Goal: Task Accomplishment & Management: Manage account settings

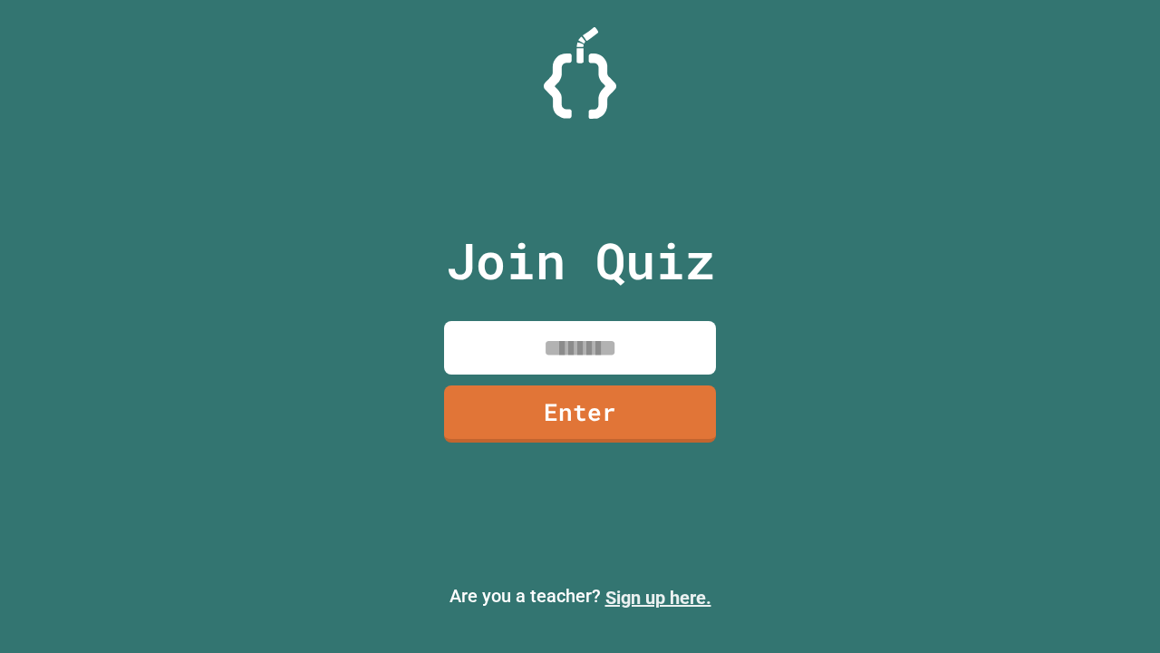
click at [658, 597] on link "Sign up here." at bounding box center [658, 597] width 106 height 22
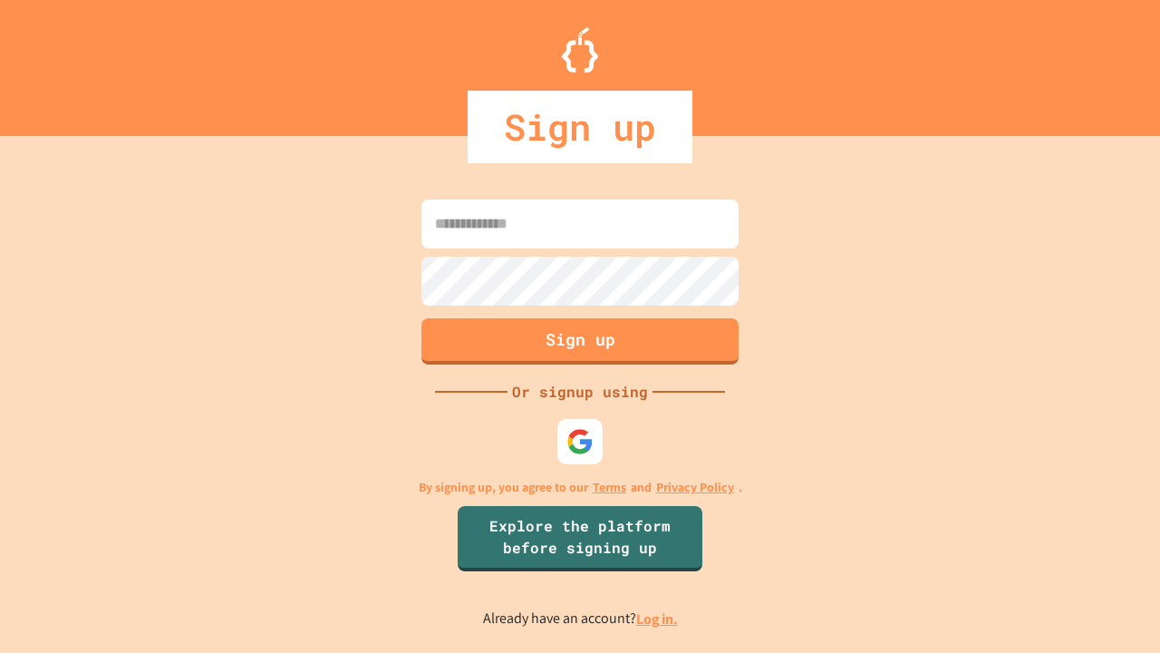
click at [658, 618] on link "Log in." at bounding box center [657, 618] width 42 height 19
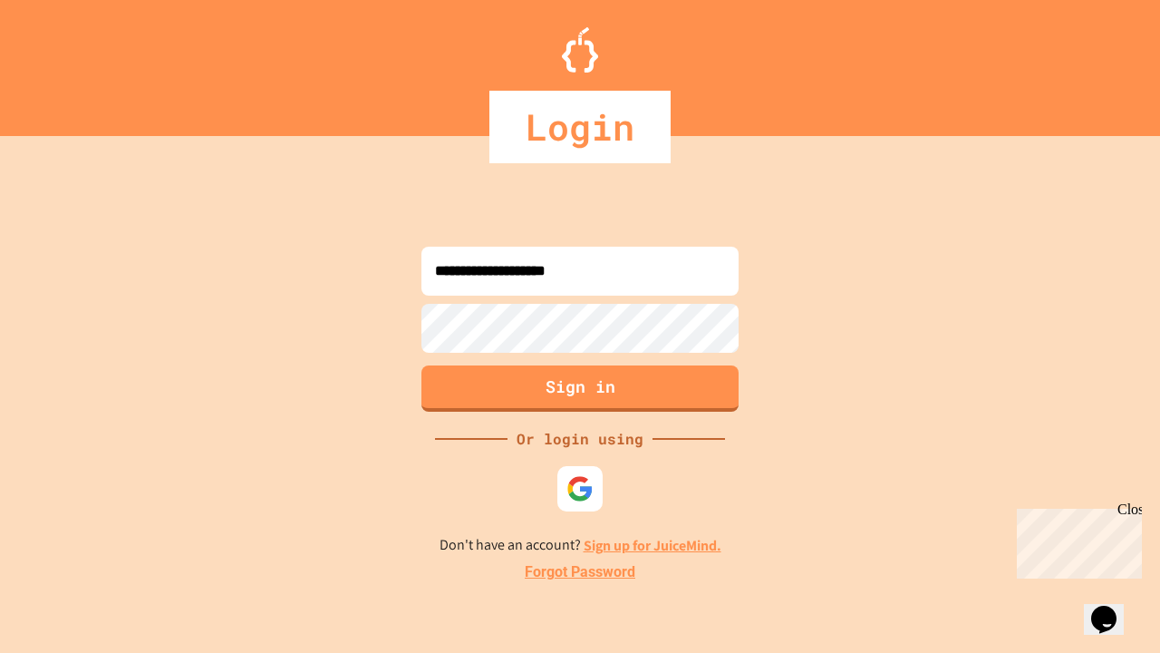
type input "**********"
